Goal: Communication & Community: Ask a question

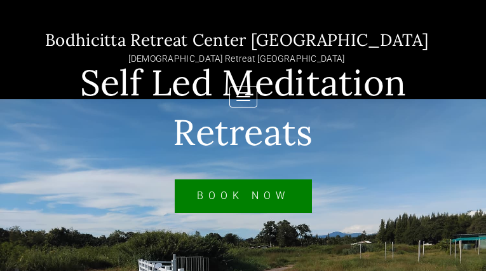
type input "WpbOdgyuQp"
type input "[EMAIL_ADDRESS][DOMAIN_NAME]"
checkbox input "false"
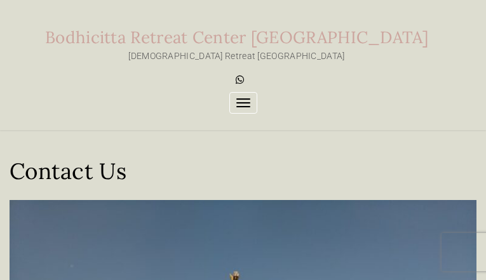
type input "ZxpSPYrBUtGjGyjN"
type input "[EMAIL_ADDRESS][DOMAIN_NAME]"
type input "MQrboRbODyFOI"
type input "mqlrgJkr"
type input "[EMAIL_ADDRESS][DOMAIN_NAME]"
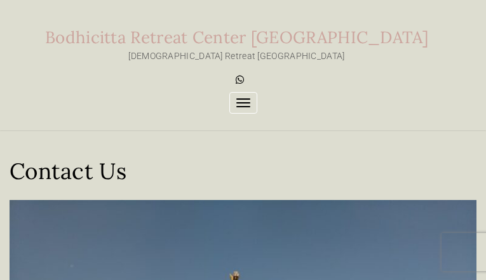
checkbox input "false"
